Goal: Obtain resource: Download file/media

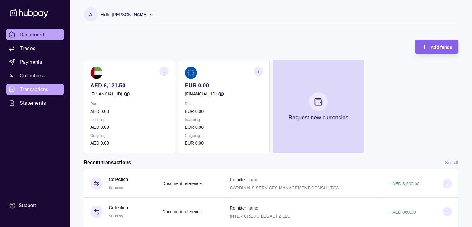
click at [30, 86] on span "Transactions" at bounding box center [34, 88] width 29 height 7
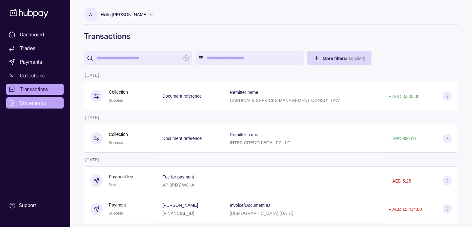
click at [32, 101] on span "Statements" at bounding box center [33, 102] width 26 height 7
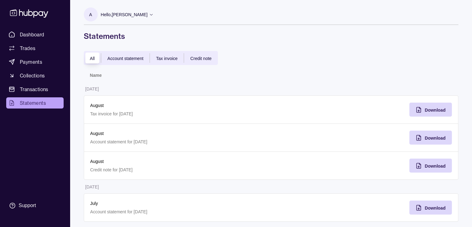
click at [174, 60] on span "Tax invoice" at bounding box center [166, 58] width 21 height 5
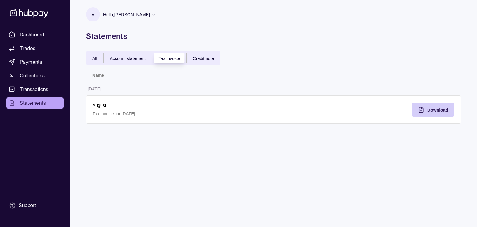
click at [264, 110] on span "Download" at bounding box center [437, 109] width 21 height 5
drag, startPoint x: 156, startPoint y: 82, endPoint x: 163, endPoint y: 75, distance: 9.7
click at [156, 82] on td "[DATE]" at bounding box center [246, 89] width 320 height 14
click at [122, 58] on span "Account statement" at bounding box center [128, 58] width 36 height 5
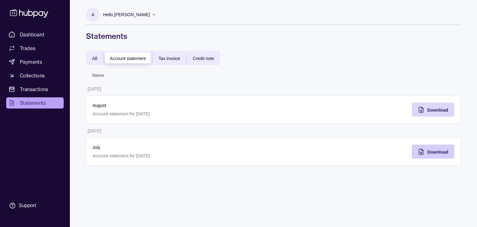
click at [264, 150] on icon "button" at bounding box center [423, 150] width 2 height 2
click at [264, 110] on span "Download" at bounding box center [437, 109] width 21 height 5
click at [194, 104] on p "August" at bounding box center [180, 105] width 175 height 7
click at [198, 58] on span "Credit note" at bounding box center [203, 58] width 21 height 5
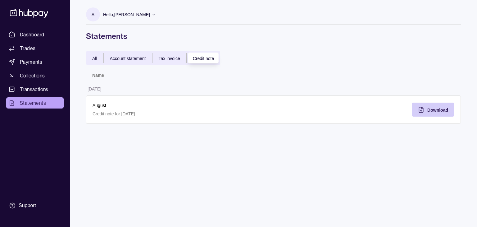
click at [264, 110] on span "Download" at bounding box center [437, 109] width 21 height 5
click at [32, 31] on span "Dashboard" at bounding box center [32, 34] width 25 height 7
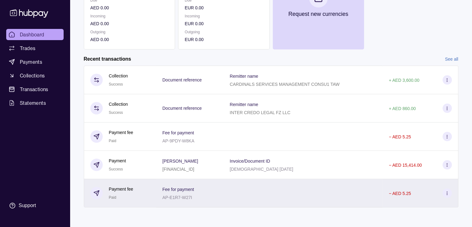
scroll to position [105, 0]
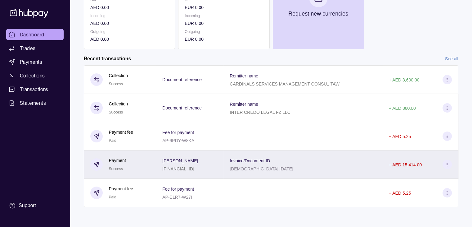
click at [264, 159] on div "Invoice/Document ID [DEMOGRAPHIC_DATA] [DATE]" at bounding box center [303, 165] width 147 height 16
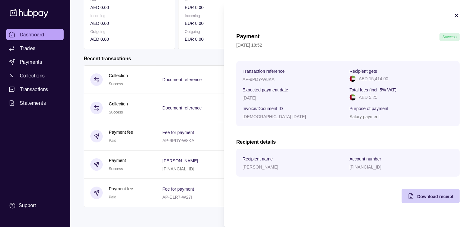
click at [264, 193] on div "Download receipt" at bounding box center [426, 196] width 55 height 14
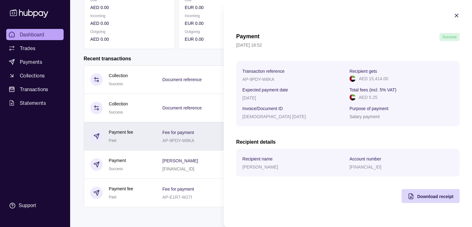
click at [164, 148] on html "Dashboard Trades Payments Collections Transactions Statements Support A Hello, …" at bounding box center [236, 61] width 472 height 331
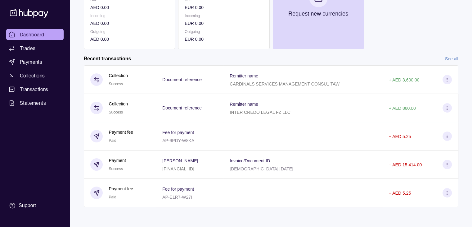
click at [264, 56] on link "See all" at bounding box center [451, 58] width 13 height 7
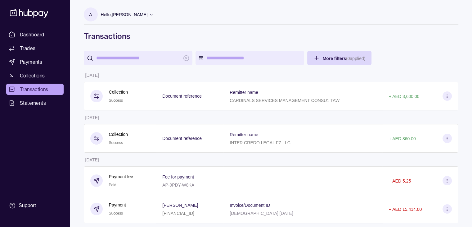
scroll to position [103, 0]
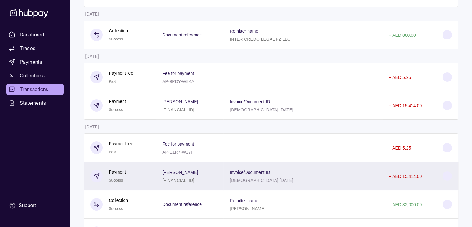
click at [264, 176] on section at bounding box center [447, 175] width 9 height 9
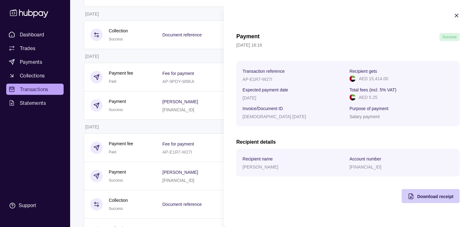
click at [264, 192] on div "Download receipt" at bounding box center [426, 196] width 55 height 14
click at [264, 16] on icon "button" at bounding box center [457, 15] width 6 height 6
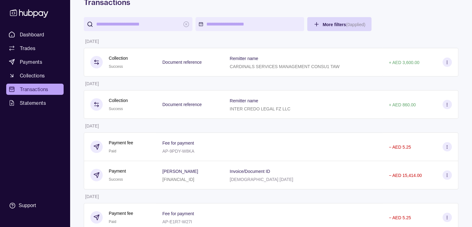
scroll to position [138, 0]
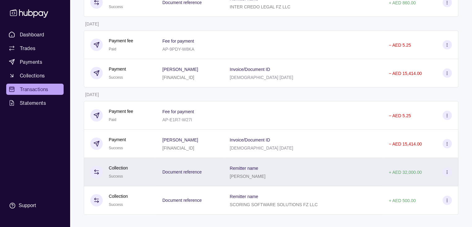
click at [264, 174] on section at bounding box center [447, 171] width 9 height 9
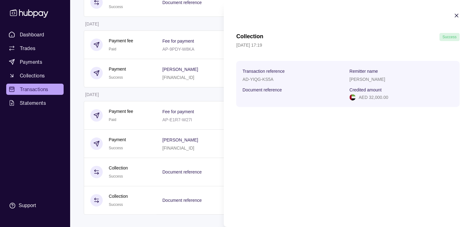
click at [264, 17] on icon "button" at bounding box center [457, 15] width 6 height 6
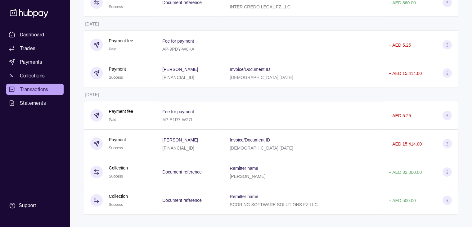
scroll to position [34, 0]
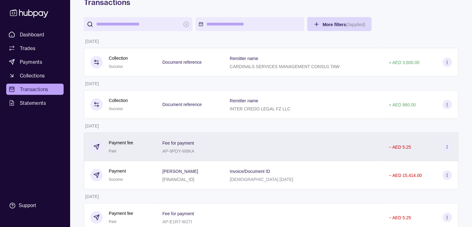
click at [264, 146] on section at bounding box center [447, 146] width 9 height 9
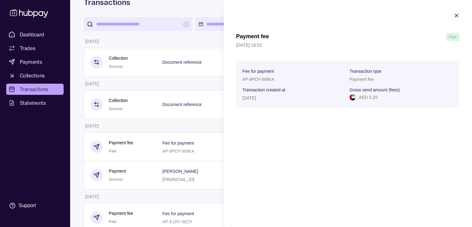
click at [264, 15] on icon "button" at bounding box center [457, 15] width 6 height 6
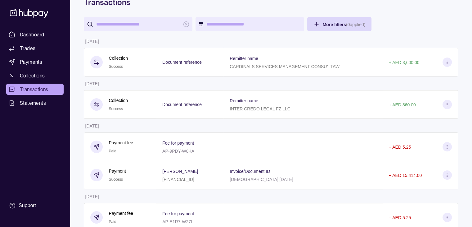
scroll to position [0, 0]
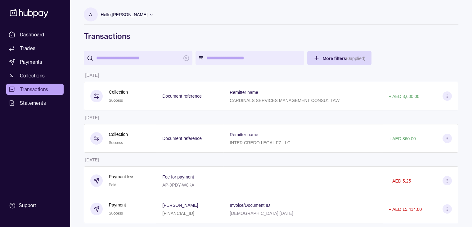
click at [31, 90] on span "Transactions" at bounding box center [34, 88] width 29 height 7
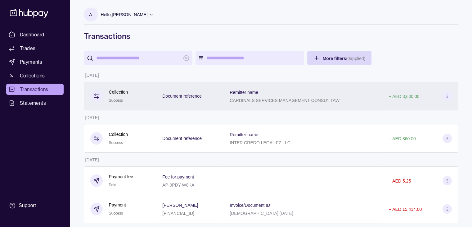
click at [264, 95] on section at bounding box center [447, 95] width 9 height 9
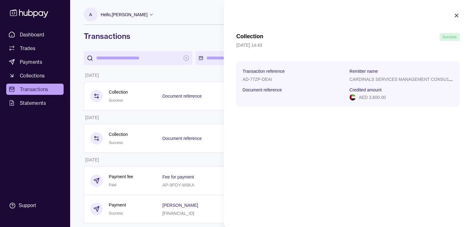
click at [264, 18] on icon "button" at bounding box center [457, 15] width 6 height 6
